Goal: Information Seeking & Learning: Learn about a topic

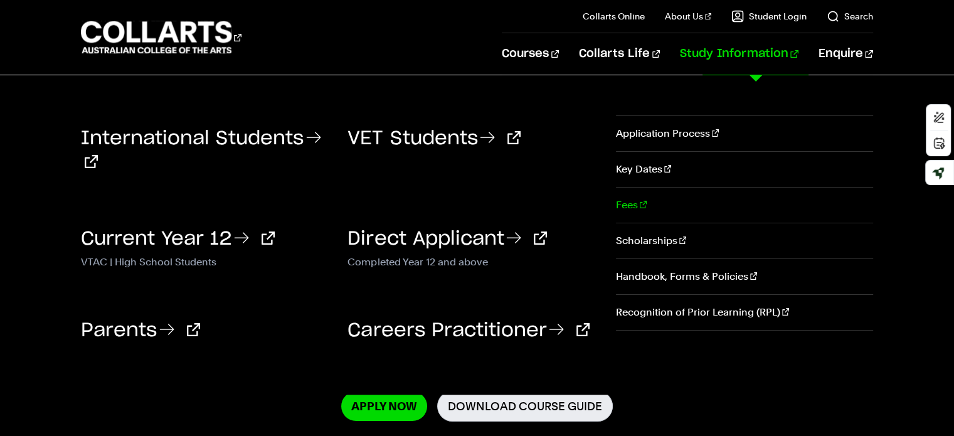
click at [630, 201] on link "Fees" at bounding box center [744, 205] width 257 height 35
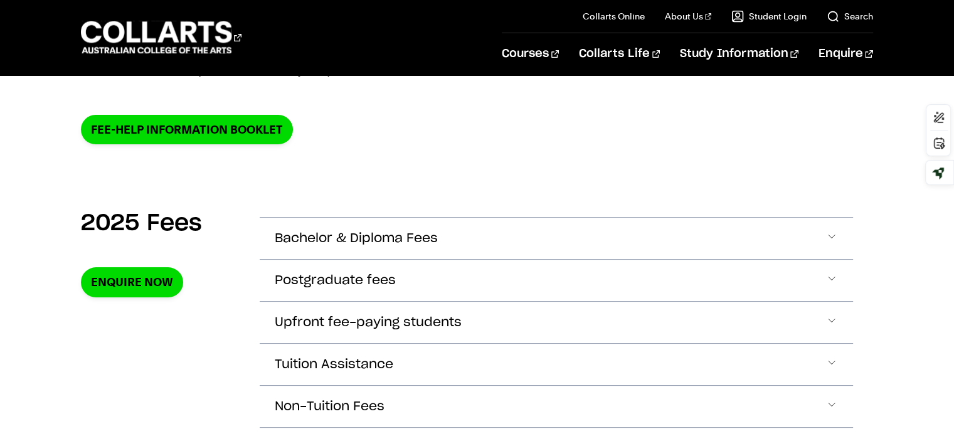
scroll to position [439, 0]
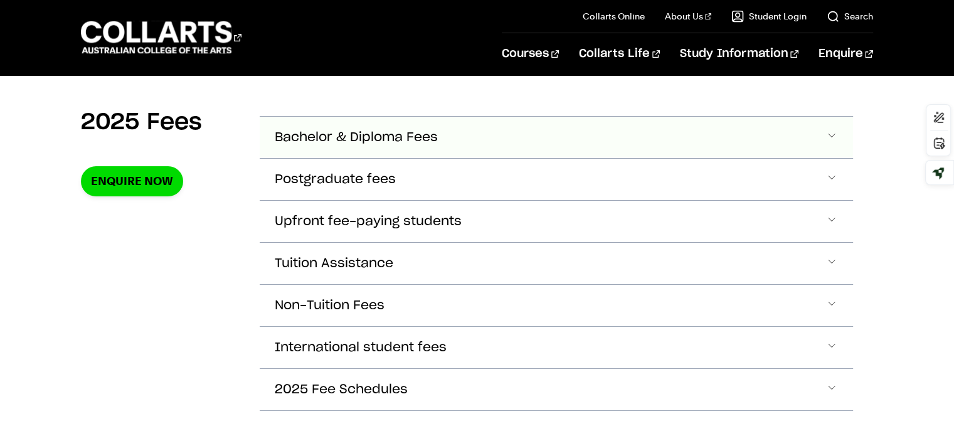
click at [829, 131] on span "Accordion Section" at bounding box center [831, 137] width 13 height 16
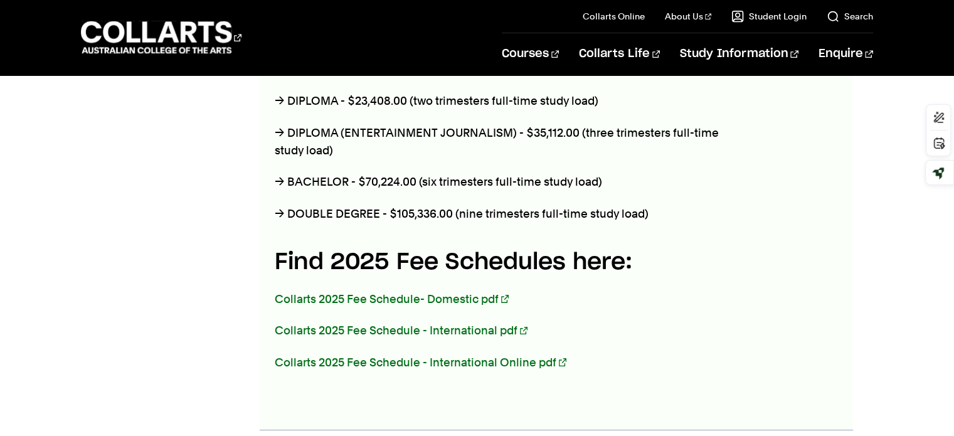
scroll to position [631, 0]
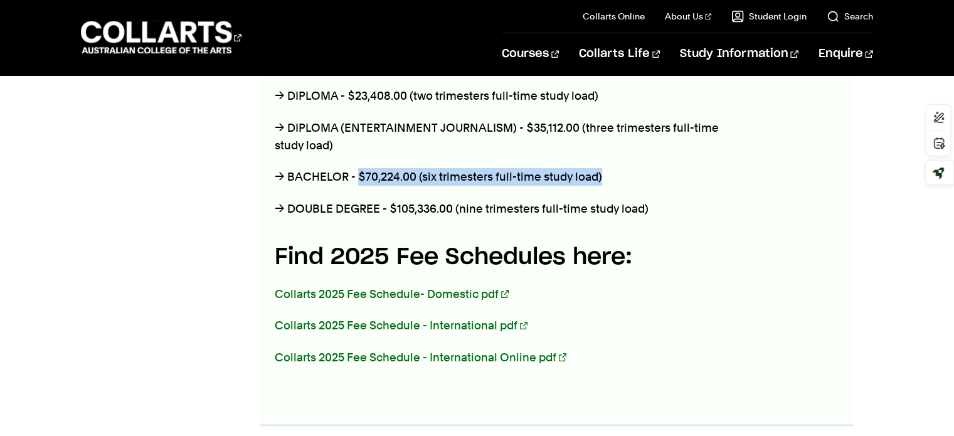
drag, startPoint x: 359, startPoint y: 177, endPoint x: 609, endPoint y: 179, distance: 250.3
click at [609, 179] on p "→ BACHELOR - $70,224.00 (six trimesters full-time study load)" at bounding box center [507, 177] width 465 height 18
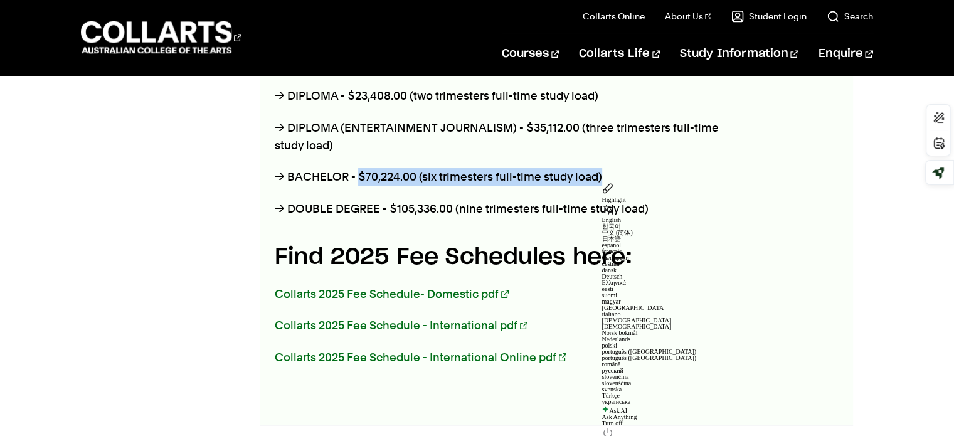
click at [579, 179] on p "→ BACHELOR - $70,224.00 (six trimesters full-time study load)" at bounding box center [507, 177] width 465 height 18
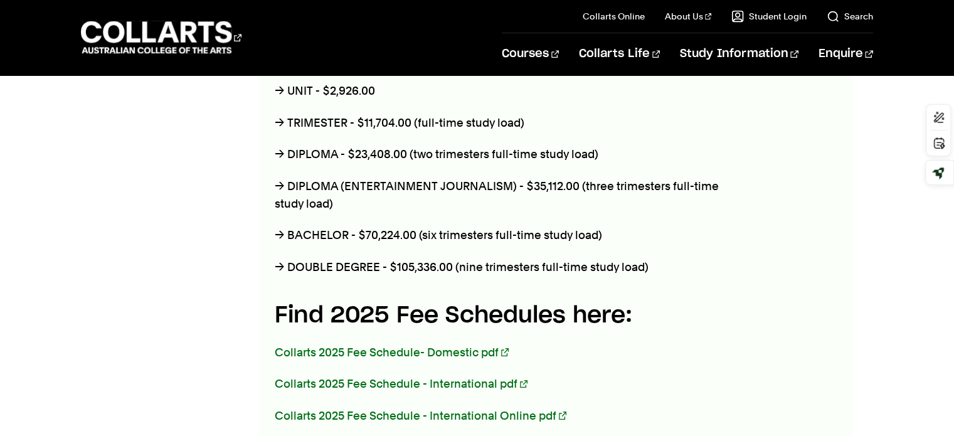
scroll to position [568, 0]
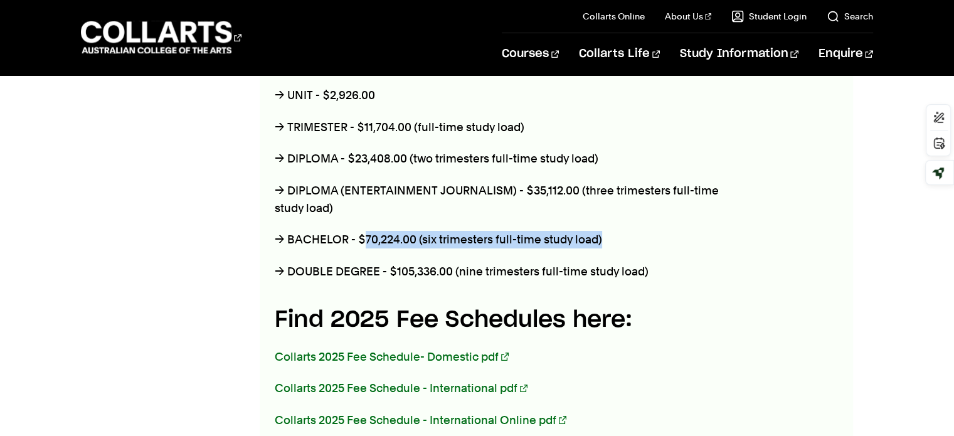
drag, startPoint x: 597, startPoint y: 235, endPoint x: 366, endPoint y: 240, distance: 231.5
click at [366, 240] on p "→ BACHELOR - $70,224.00 (six trimesters full-time study load)" at bounding box center [507, 240] width 465 height 18
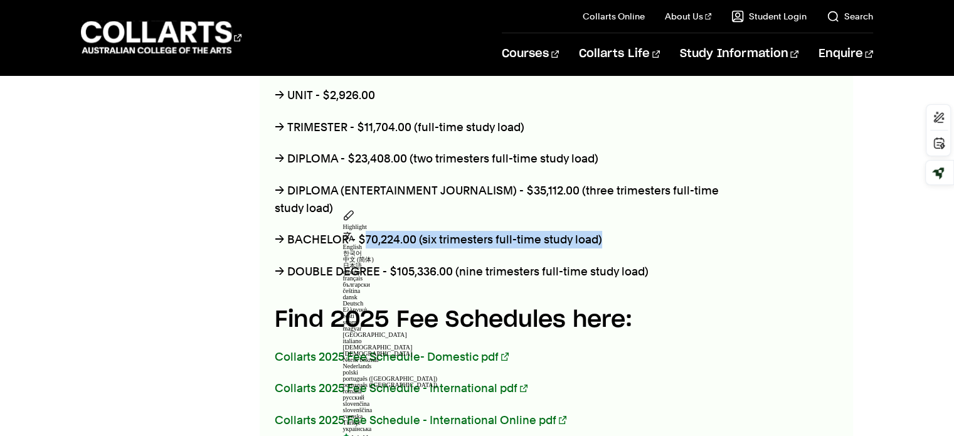
click at [366, 240] on p "→ BACHELOR - $70,224.00 (six trimesters full-time study load)" at bounding box center [507, 240] width 465 height 18
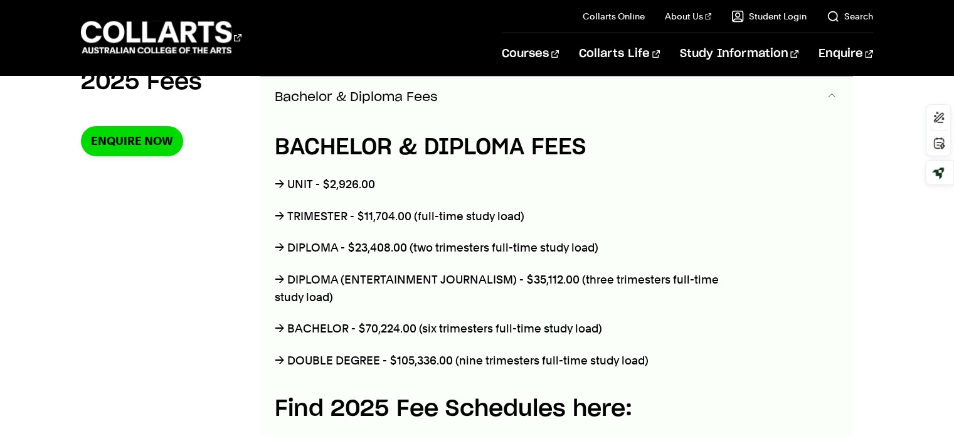
scroll to position [443, 0]
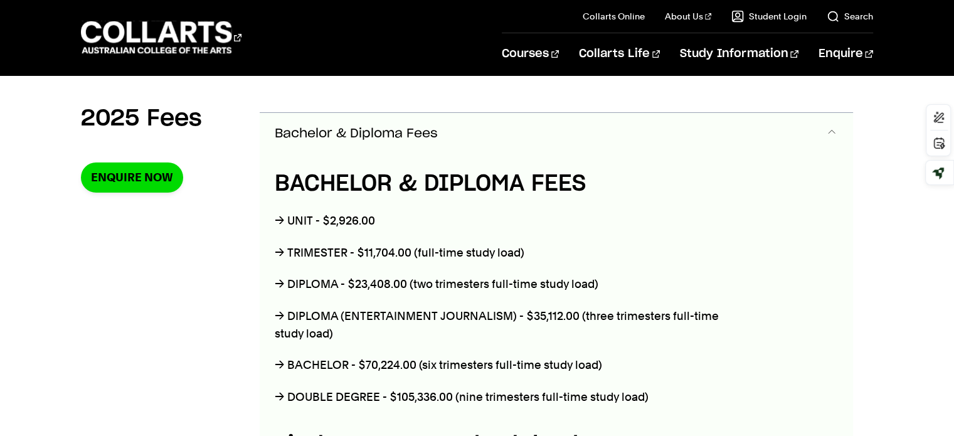
click at [826, 128] on span "Accordion Section" at bounding box center [831, 133] width 13 height 16
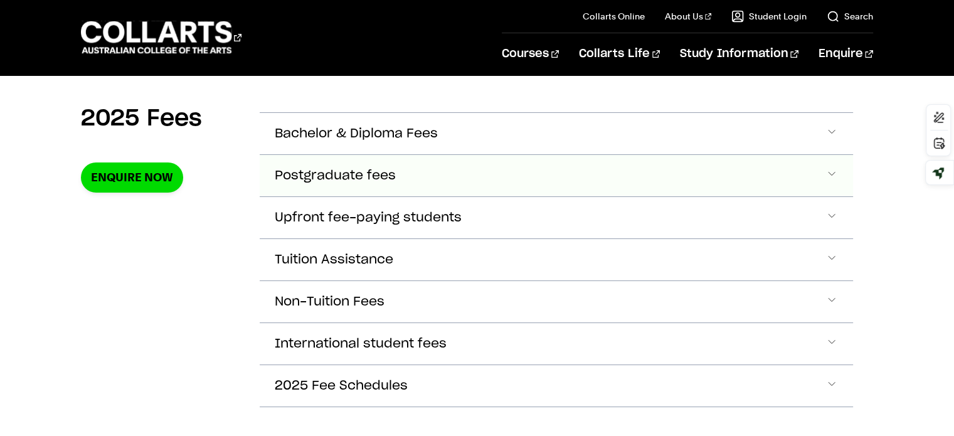
click at [834, 164] on button "Postgraduate fees" at bounding box center [556, 175] width 593 height 41
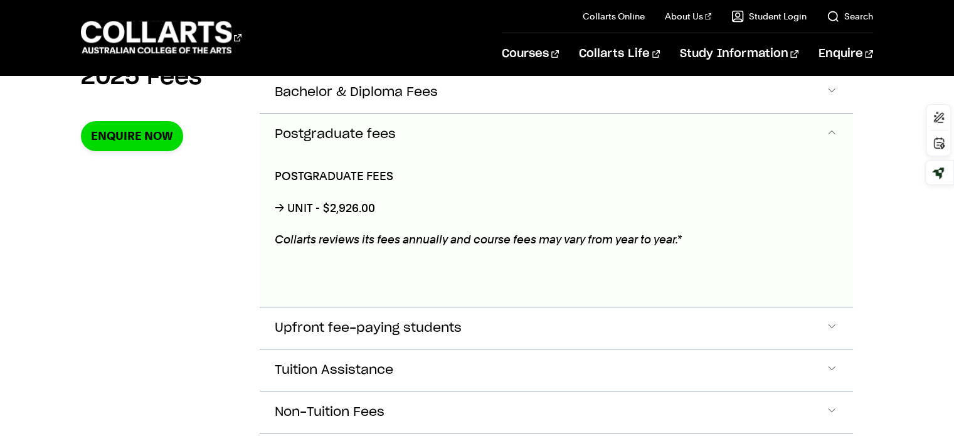
click at [829, 130] on span "Accordion Section" at bounding box center [831, 134] width 13 height 16
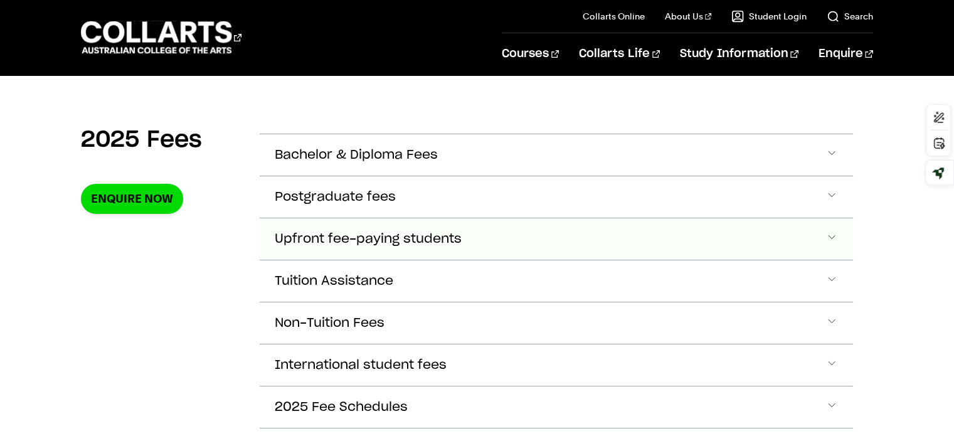
click at [489, 234] on button "Upfront fee-paying students" at bounding box center [556, 238] width 593 height 41
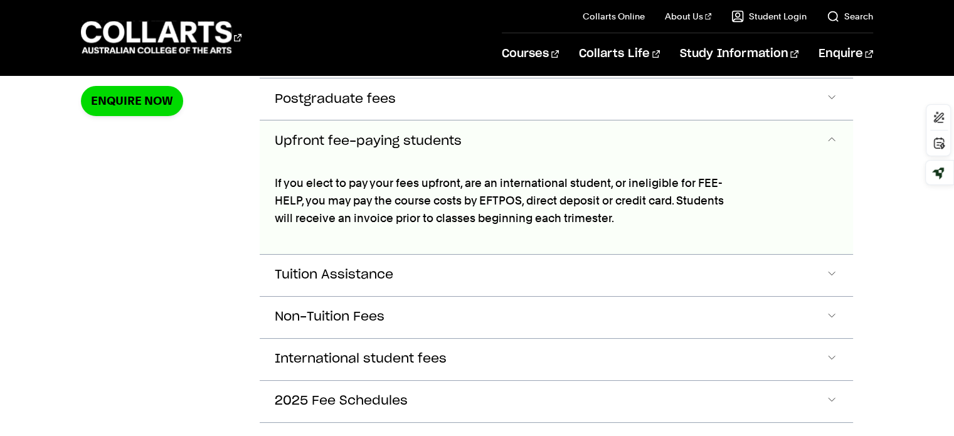
scroll to position [524, 0]
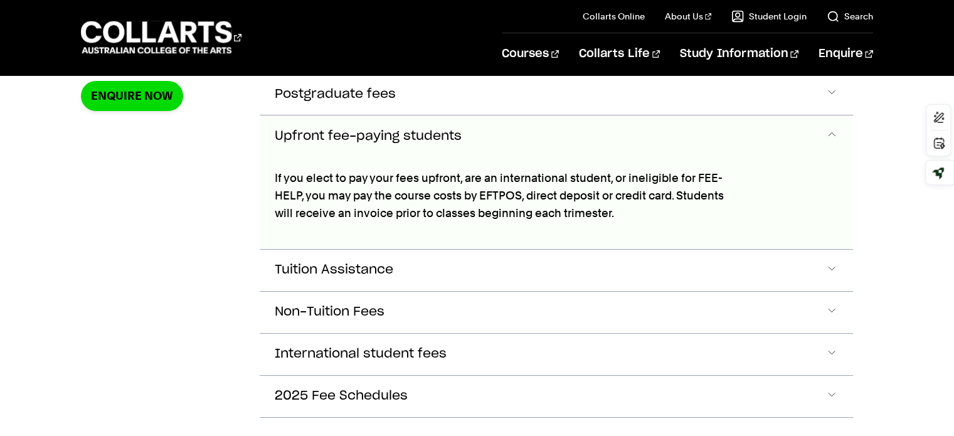
click at [832, 128] on span "Accordion Section" at bounding box center [831, 136] width 13 height 16
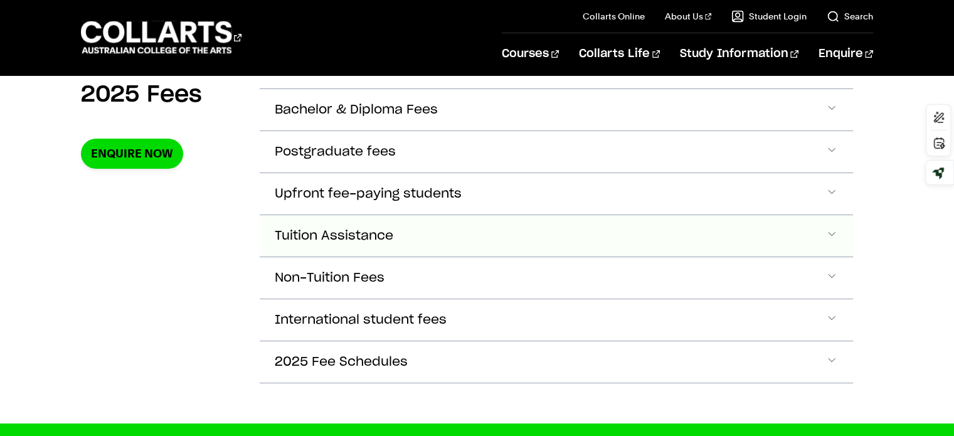
scroll to position [462, 0]
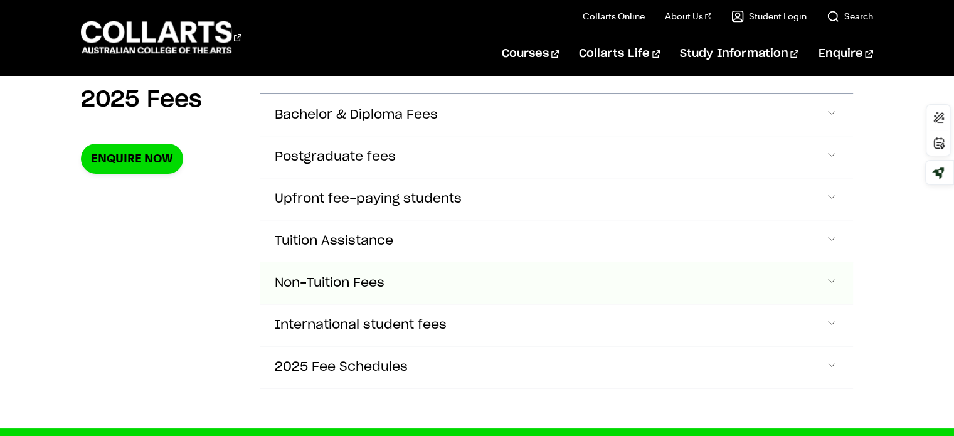
click at [315, 283] on span "Non-Tuition Fees" at bounding box center [330, 283] width 110 height 14
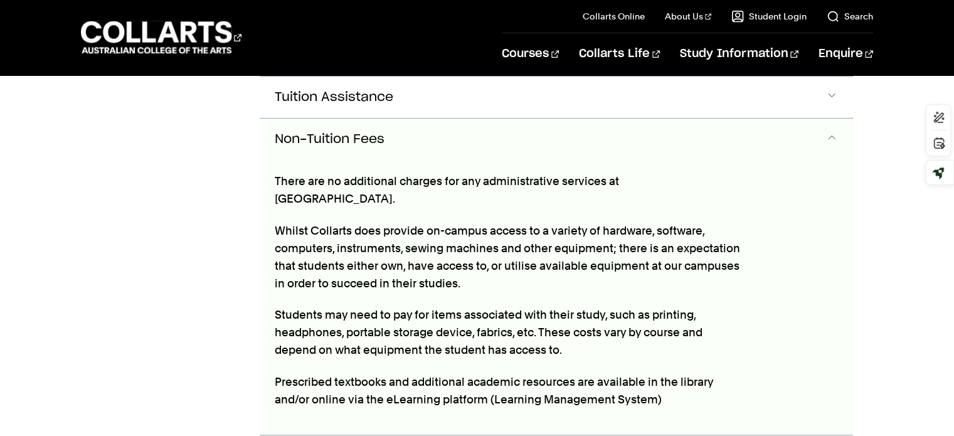
scroll to position [607, 0]
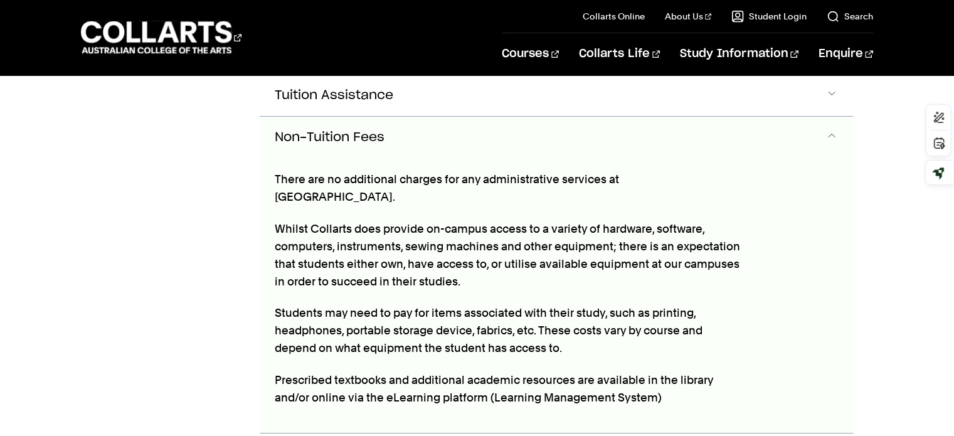
click at [376, 132] on span "Non-Tuition Fees" at bounding box center [330, 137] width 110 height 14
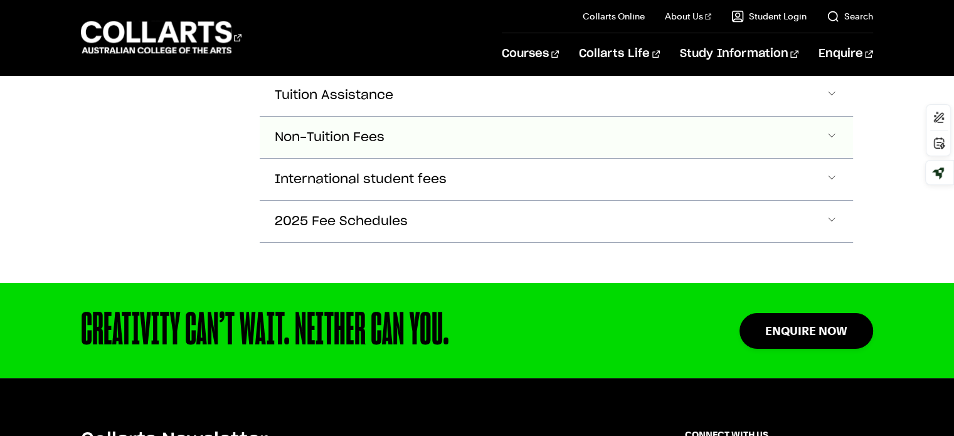
click at [342, 131] on span "Non-Tuition Fees" at bounding box center [330, 137] width 110 height 14
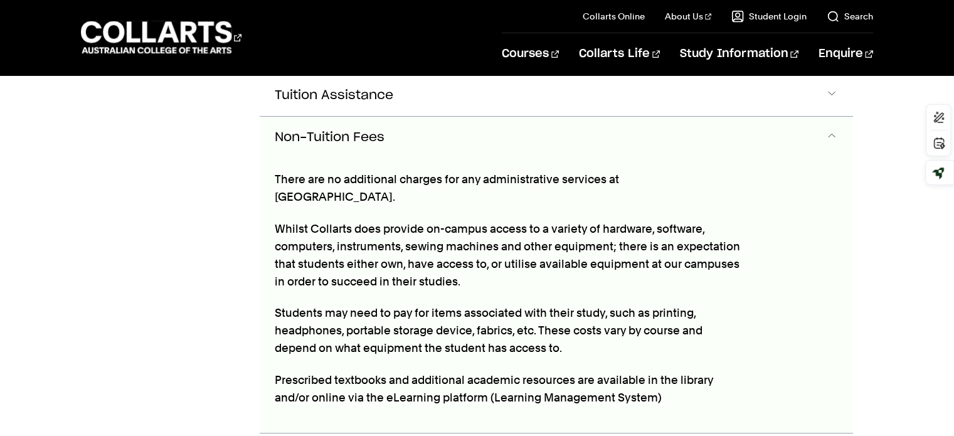
click at [382, 121] on button "Non-Tuition Fees" at bounding box center [556, 137] width 593 height 41
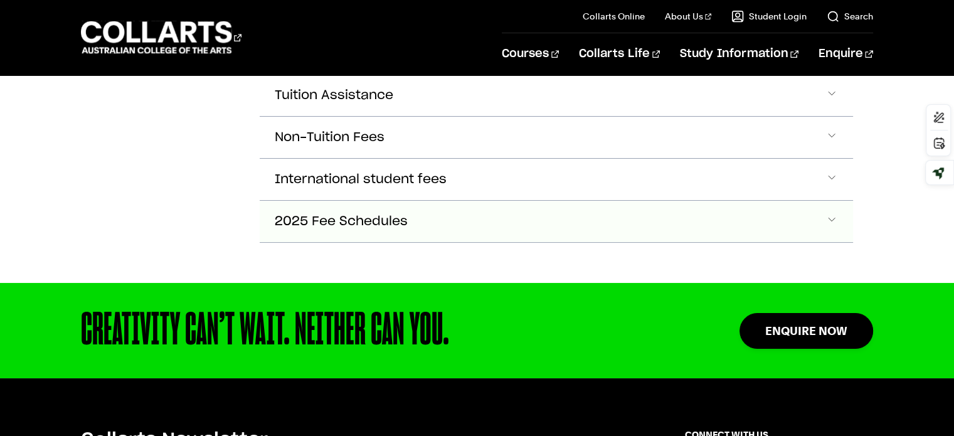
click at [361, 222] on span "2025 Fee Schedules" at bounding box center [341, 222] width 133 height 14
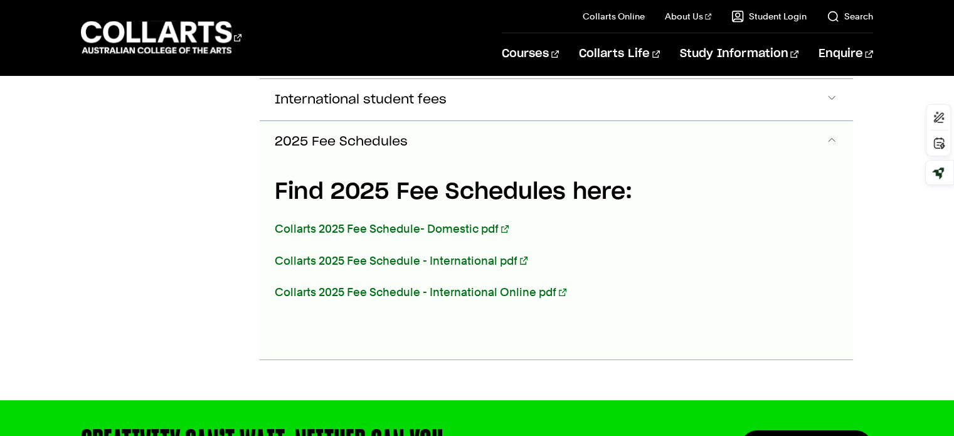
scroll to position [689, 0]
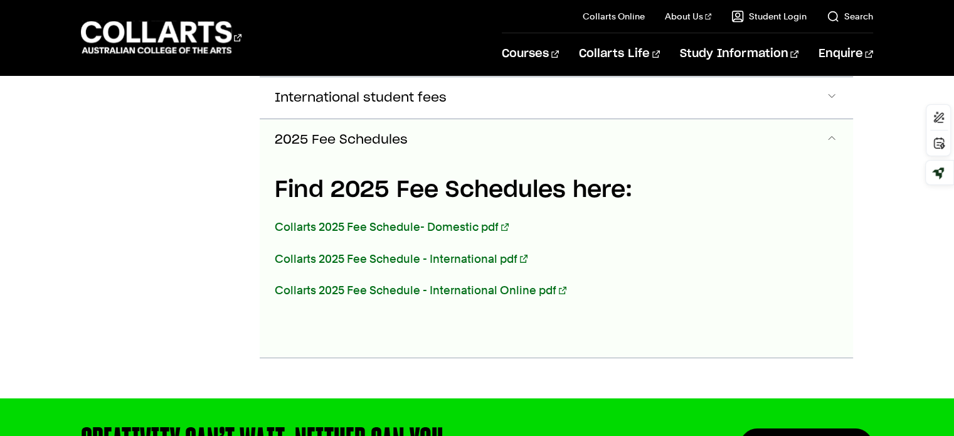
click at [421, 132] on button "2025 Fee Schedules" at bounding box center [556, 139] width 593 height 41
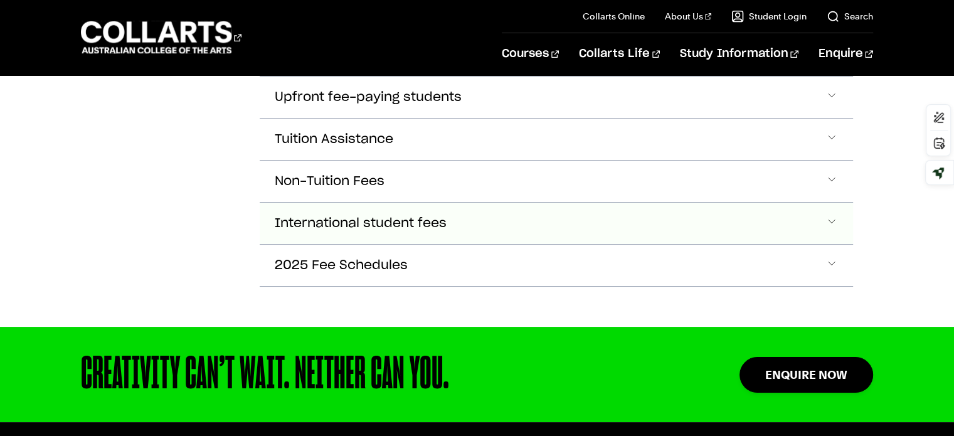
click at [368, 216] on span "International student fees" at bounding box center [361, 223] width 172 height 14
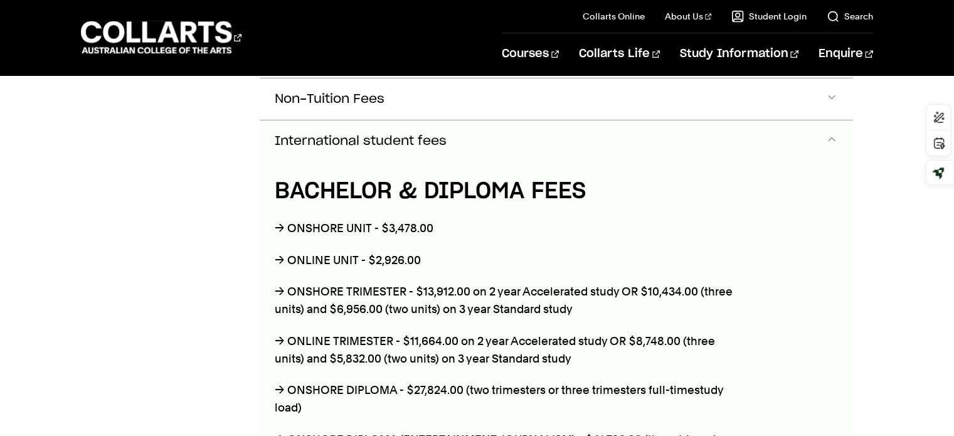
scroll to position [648, 0]
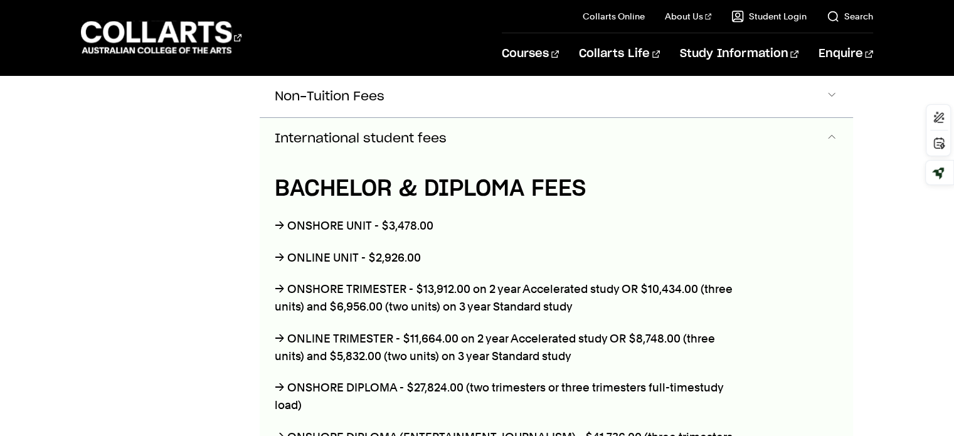
click at [442, 140] on span "International student fees" at bounding box center [361, 139] width 172 height 14
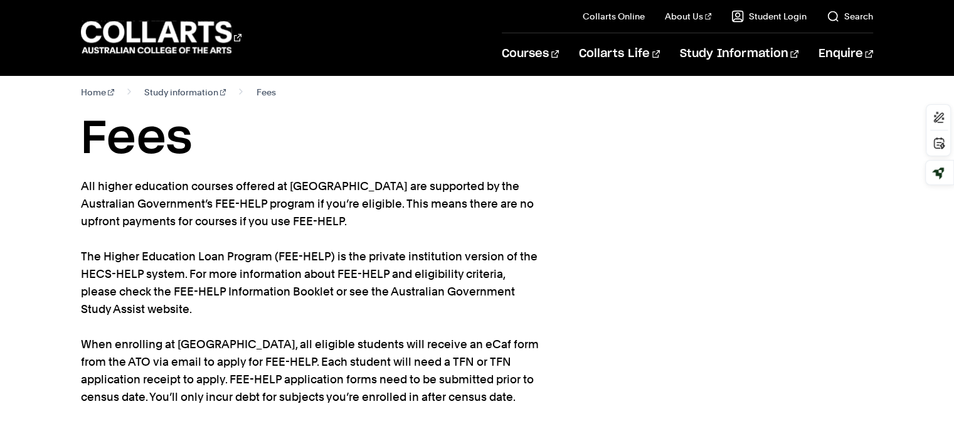
scroll to position [0, 0]
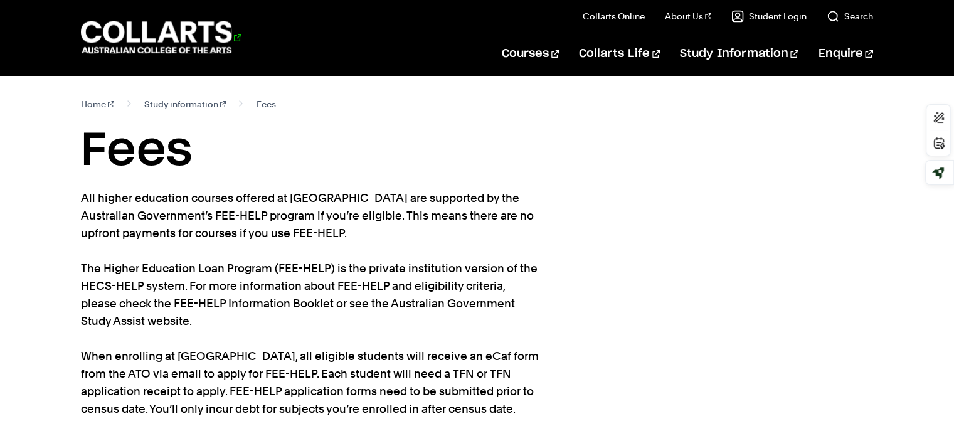
click at [154, 28] on 1 "Go to homepage" at bounding box center [156, 37] width 151 height 33
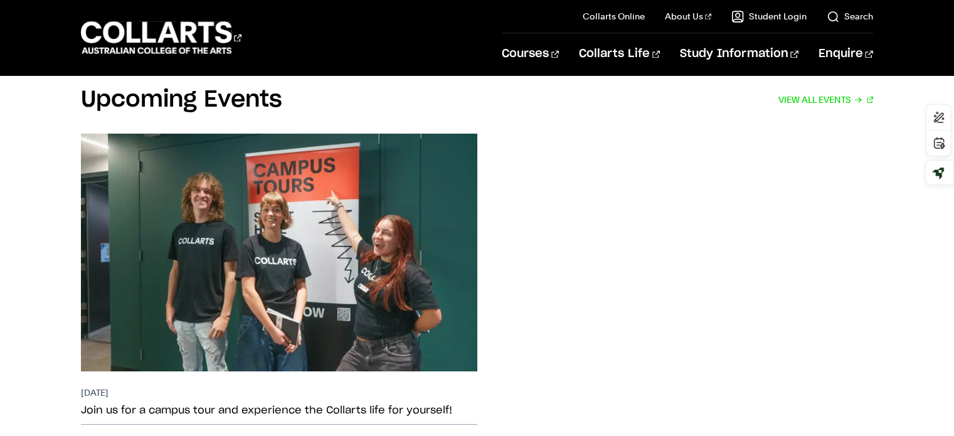
scroll to position [2321, 0]
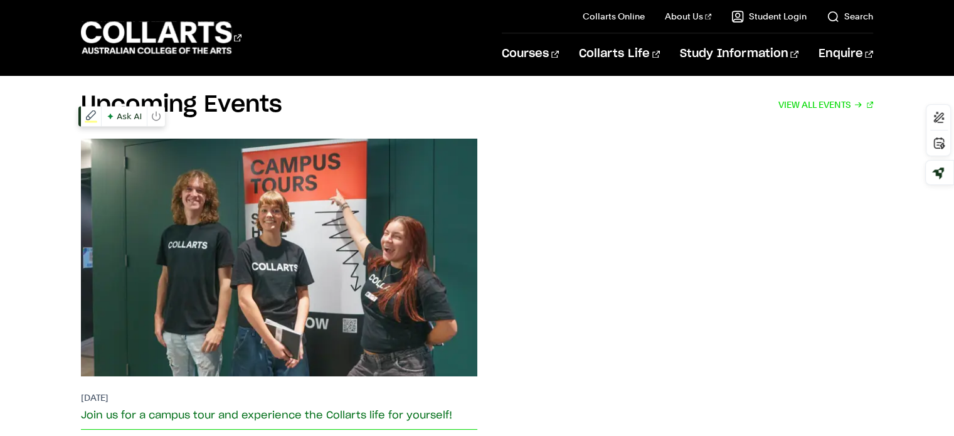
click at [342, 223] on img at bounding box center [278, 258] width 435 height 262
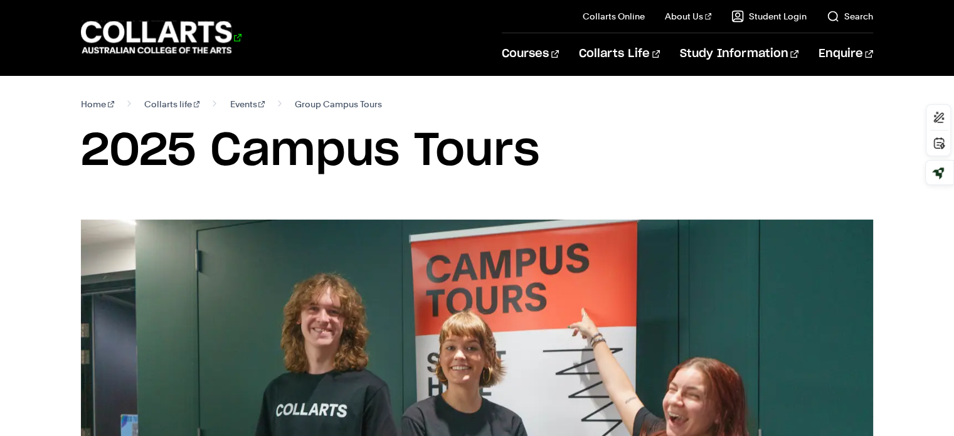
click at [149, 29] on 1 "Go to homepage" at bounding box center [156, 37] width 151 height 33
